Goal: Information Seeking & Learning: Learn about a topic

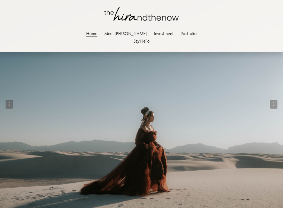
click at [180, 35] on link "Portfolio" at bounding box center [188, 33] width 16 height 8
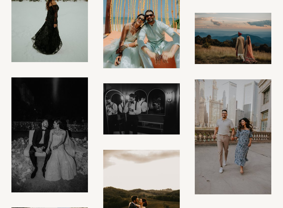
scroll to position [1080, 0]
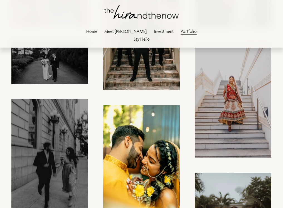
click at [150, 197] on img at bounding box center [141, 162] width 77 height 115
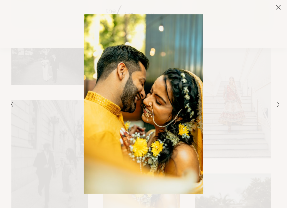
click at [279, 8] on icon "Close" at bounding box center [278, 7] width 6 height 6
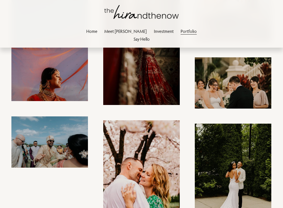
scroll to position [1755, 0]
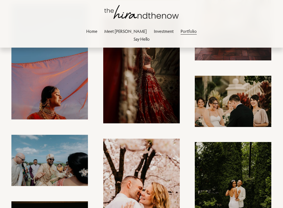
click at [154, 29] on link "Investment" at bounding box center [164, 32] width 20 height 8
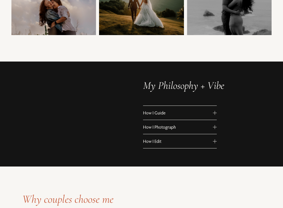
scroll to position [225, 0]
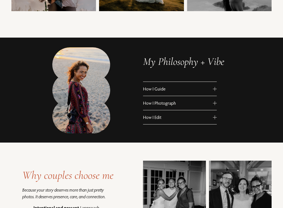
click at [157, 91] on span "How I Guide" at bounding box center [178, 89] width 70 height 6
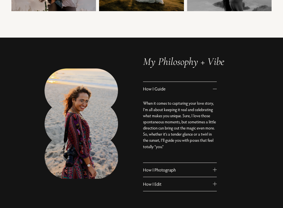
click at [156, 91] on span "How I Guide" at bounding box center [178, 89] width 70 height 6
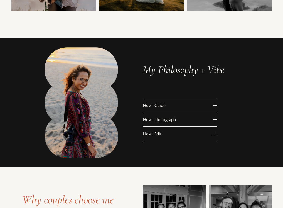
click at [151, 122] on span "How I Photograph" at bounding box center [178, 119] width 70 height 6
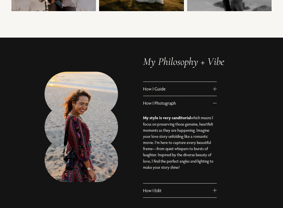
click at [154, 193] on span "How I Edit" at bounding box center [178, 190] width 70 height 6
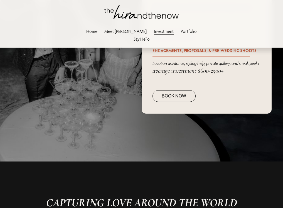
scroll to position [849, 0]
